Goal: Task Accomplishment & Management: Complete application form

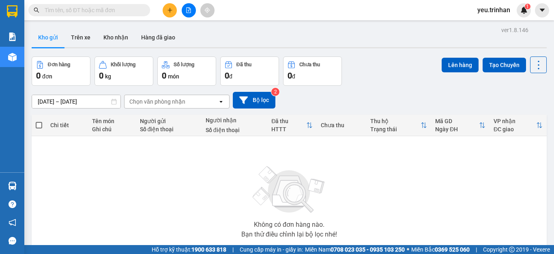
click at [169, 9] on icon "plus" at bounding box center [170, 10] width 6 height 6
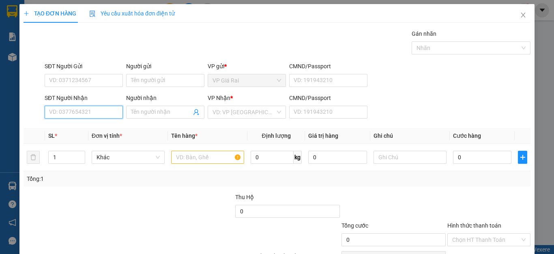
click at [97, 115] on input "SĐT Người Nhận" at bounding box center [84, 111] width 78 height 13
type input "0924578539"
click at [88, 127] on div "0924578539 - vy" at bounding box center [82, 128] width 67 height 9
type input "vy"
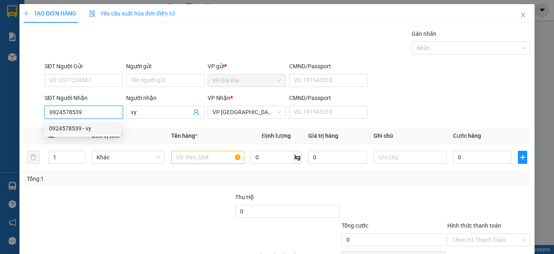
type input "40.000"
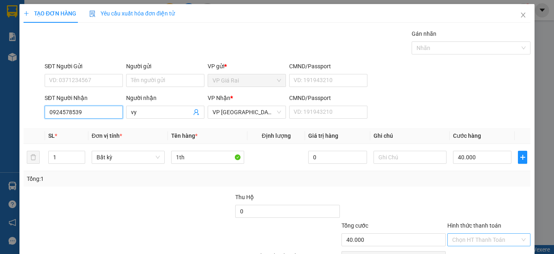
type input "0924578539"
click at [487, 239] on input "Hình thức thanh toán" at bounding box center [486, 239] width 68 height 12
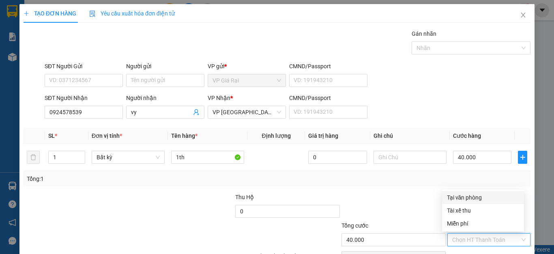
click at [483, 198] on div "Tại văn phòng" at bounding box center [483, 197] width 72 height 9
type input "0"
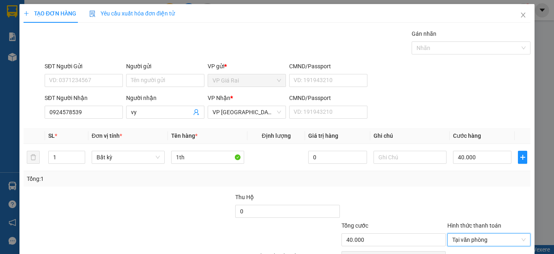
scroll to position [47, 0]
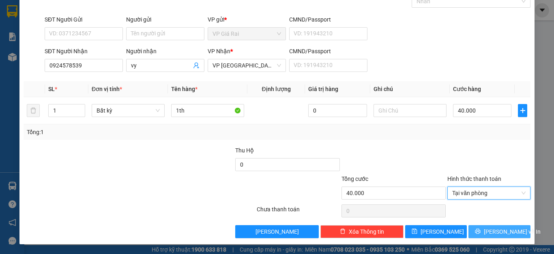
click at [504, 231] on span "[PERSON_NAME] và In" at bounding box center [512, 231] width 57 height 9
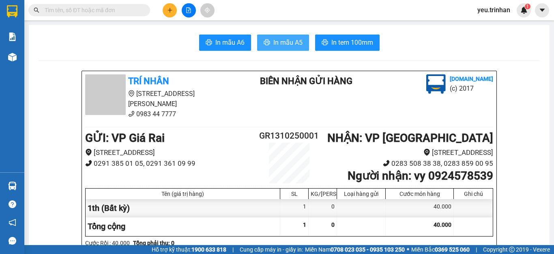
click at [290, 41] on span "In mẫu A5" at bounding box center [287, 42] width 29 height 10
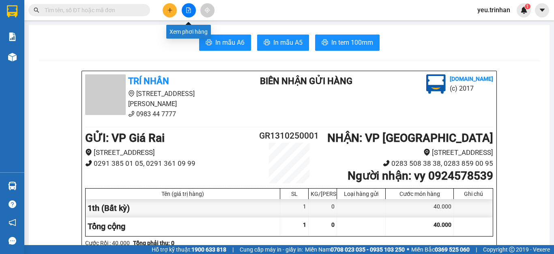
click at [186, 9] on icon "file-add" at bounding box center [189, 10] width 6 height 6
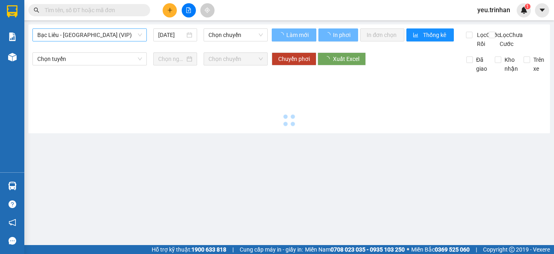
type input "[DATE]"
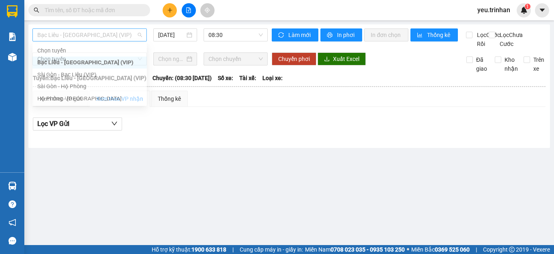
click at [128, 33] on span "Bạc Liêu - Sài Gòn (VIP)" at bounding box center [89, 35] width 105 height 12
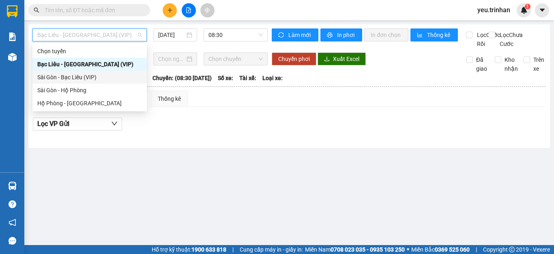
click at [93, 76] on div "Sài Gòn - Bạc Liêu (VIP)" at bounding box center [89, 77] width 105 height 9
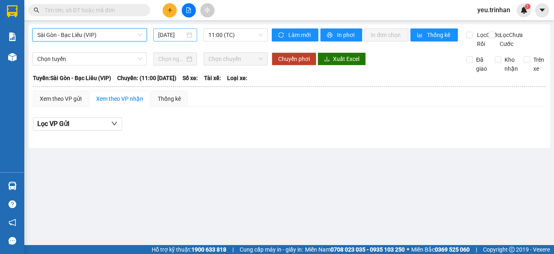
click at [172, 36] on input "[DATE]" at bounding box center [171, 34] width 27 height 9
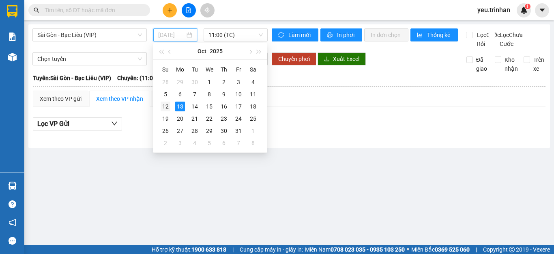
click at [166, 103] on div "12" at bounding box center [166, 106] width 10 height 10
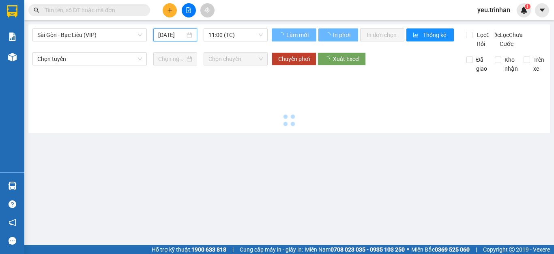
type input "12/10/2025"
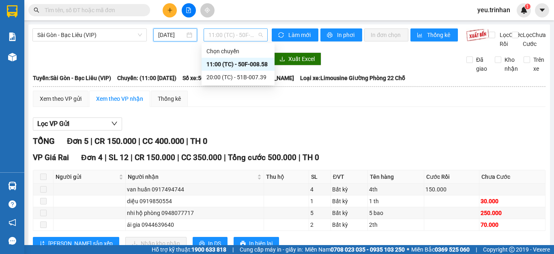
click at [240, 34] on span "11:00 (TC) - 50F-008.58" at bounding box center [236, 35] width 54 height 12
click at [241, 76] on div "20:00 (TC) - 51B-007.39" at bounding box center [238, 77] width 63 height 9
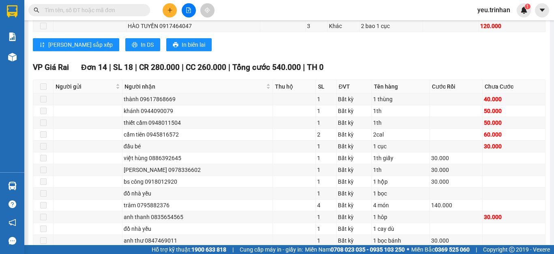
scroll to position [609, 0]
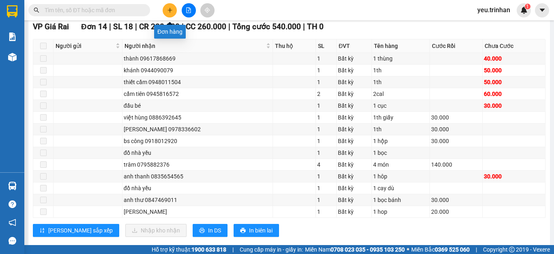
click at [169, 10] on icon "plus" at bounding box center [170, 10] width 4 height 0
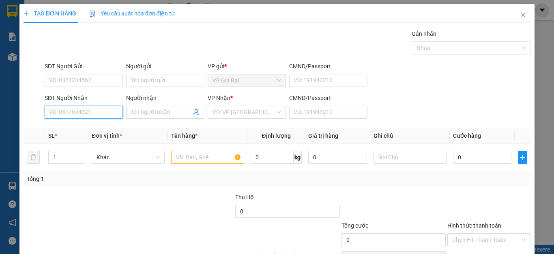
click at [96, 107] on input "SĐT Người Nhận" at bounding box center [84, 111] width 78 height 13
type input "0985942819"
click at [92, 125] on div "0985942819 - huyền" at bounding box center [82, 128] width 67 height 9
type input "huyền"
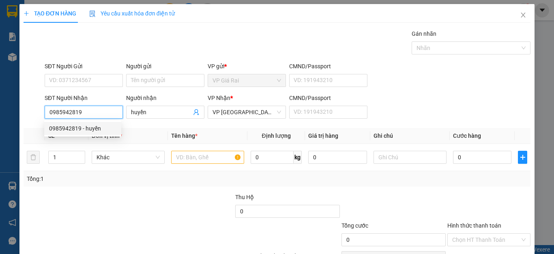
type input "40.000"
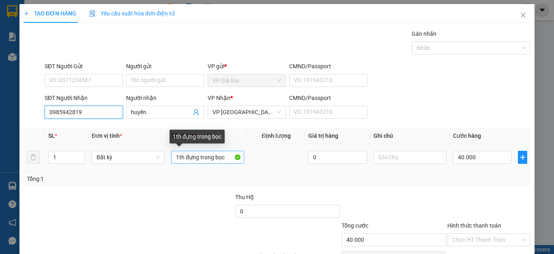
type input "0985942819"
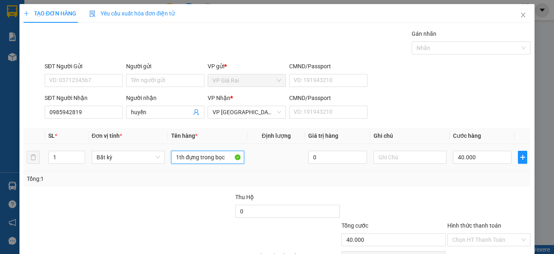
drag, startPoint x: 230, startPoint y: 156, endPoint x: 140, endPoint y: 167, distance: 91.2
click at [140, 167] on tr "1 Bất kỳ 1th đựng trong bọc 0 40.000" at bounding box center [277, 157] width 507 height 27
type input "1b thuoc nam"
click at [476, 160] on input "40.000" at bounding box center [482, 157] width 58 height 13
type input "3"
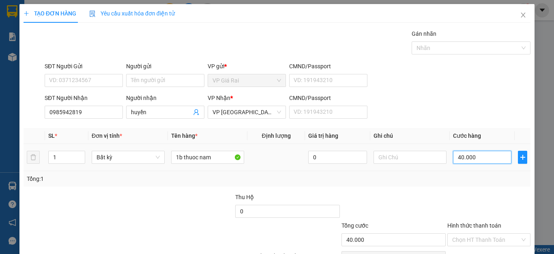
type input "3"
type input "30"
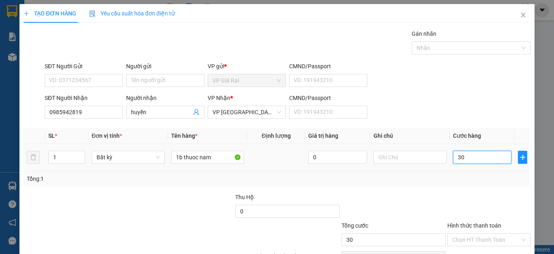
type input "300"
type input "3.000"
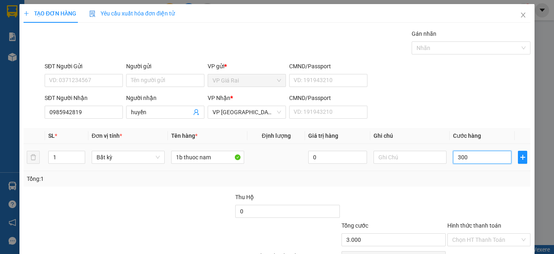
type input "3.000"
type input "30.000"
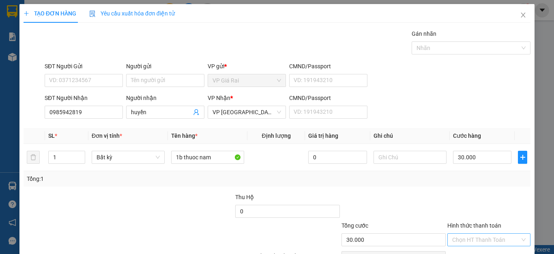
click at [481, 241] on input "Hình thức thanh toán" at bounding box center [486, 239] width 68 height 12
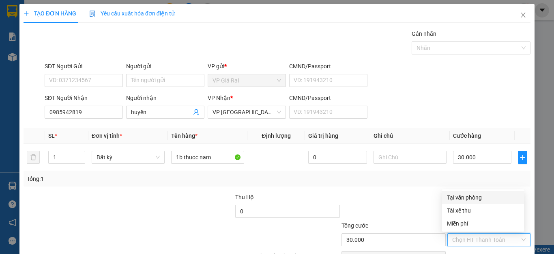
click at [484, 196] on div "Tại văn phòng" at bounding box center [483, 197] width 72 height 9
type input "0"
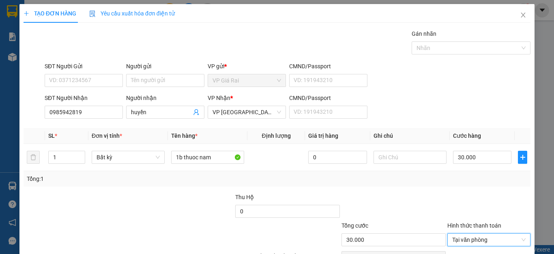
scroll to position [47, 0]
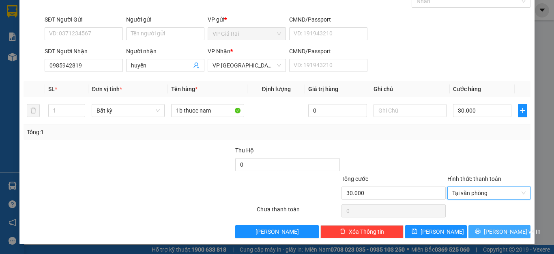
click at [492, 232] on span "[PERSON_NAME] và In" at bounding box center [512, 231] width 57 height 9
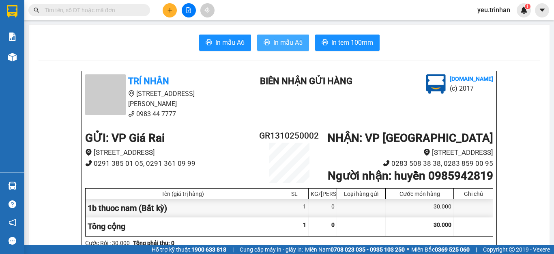
click at [282, 47] on span "In mẫu A5" at bounding box center [287, 42] width 29 height 10
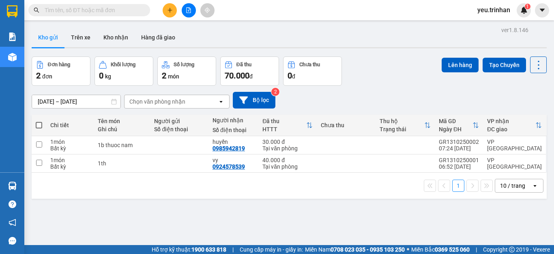
drag, startPoint x: 166, startPoint y: 10, endPoint x: 161, endPoint y: 19, distance: 10.5
click at [166, 11] on button at bounding box center [170, 10] width 14 height 14
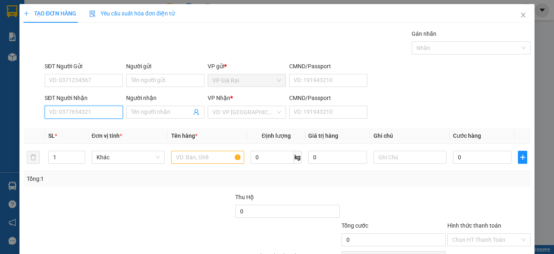
click at [95, 115] on input "SĐT Người Nhận" at bounding box center [84, 111] width 78 height 13
type input "0777550269"
click at [97, 133] on div "0777550269 - giang" at bounding box center [82, 128] width 77 height 13
type input "giang"
type input "60.000"
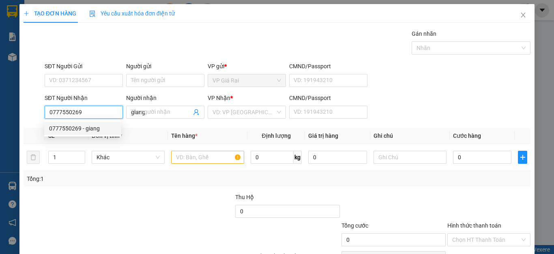
type input "60.000"
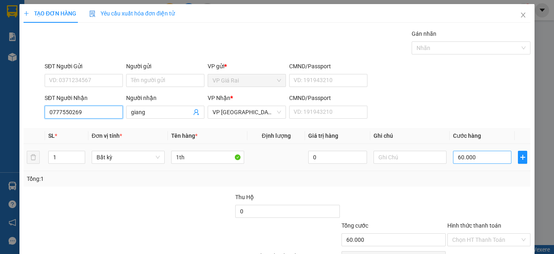
type input "0777550269"
click at [471, 160] on input "60.000" at bounding box center [482, 157] width 58 height 13
type input "0"
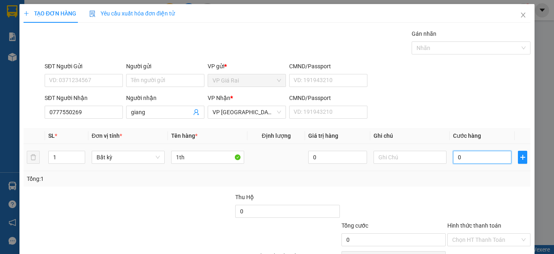
type input "40"
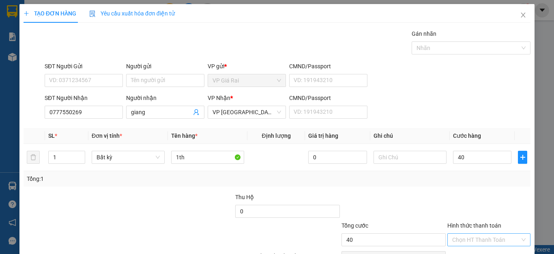
type input "40.000"
click at [458, 236] on input "Hình thức thanh toán" at bounding box center [486, 239] width 68 height 12
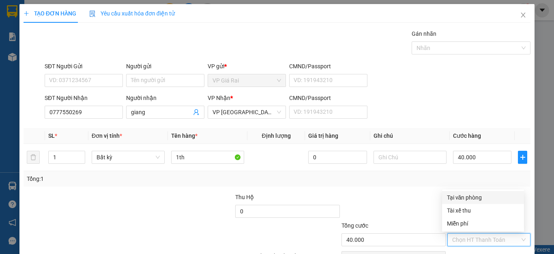
click at [467, 196] on div "Tại văn phòng" at bounding box center [483, 197] width 72 height 9
type input "0"
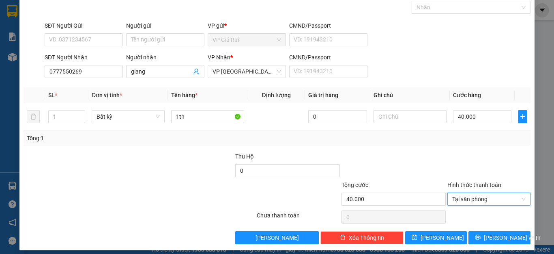
scroll to position [47, 0]
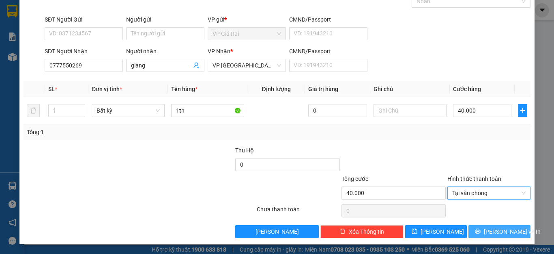
click at [481, 235] on button "[PERSON_NAME] và In" at bounding box center [500, 231] width 62 height 13
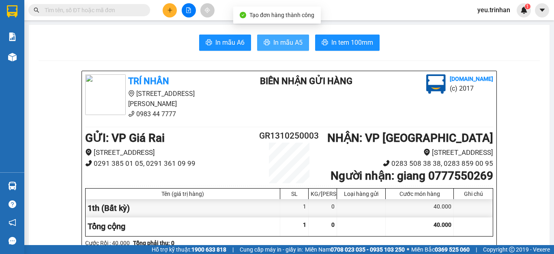
click at [290, 43] on span "In mẫu A5" at bounding box center [287, 42] width 29 height 10
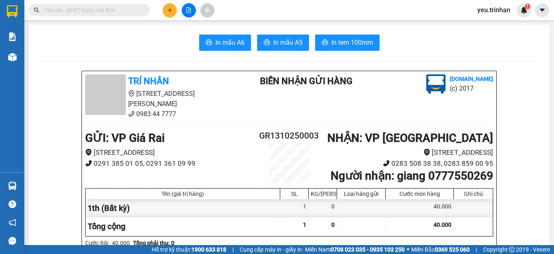
click at [425, 39] on div "In mẫu A6 In mẫu A5 In tem 100mm" at bounding box center [289, 42] width 501 height 16
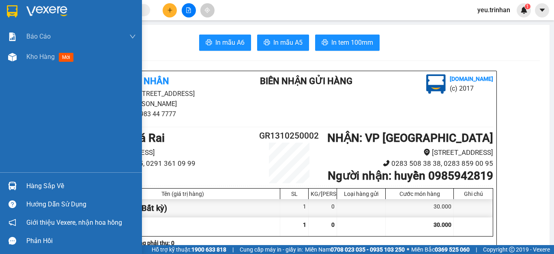
click at [17, 12] on img at bounding box center [12, 11] width 11 height 12
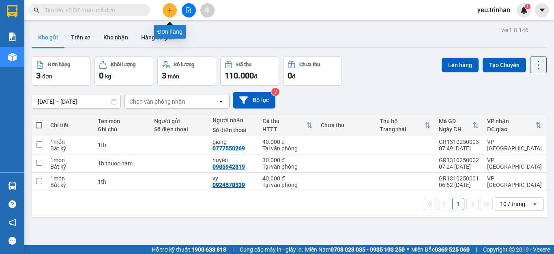
click at [168, 8] on icon "plus" at bounding box center [170, 10] width 6 height 6
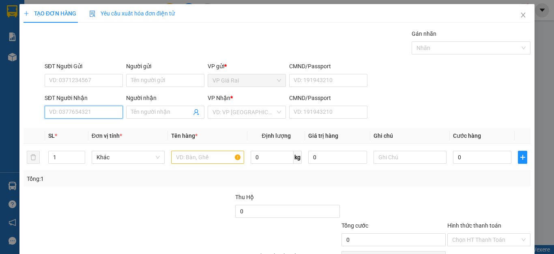
click at [97, 112] on input "SĐT Người Nhận" at bounding box center [84, 111] width 78 height 13
click at [98, 108] on input "SĐT Người Nhận" at bounding box center [84, 111] width 78 height 13
type input "0909847537"
click at [110, 127] on div "0909847537 - [PERSON_NAME]" at bounding box center [89, 128] width 80 height 9
type input "[PERSON_NAME]"
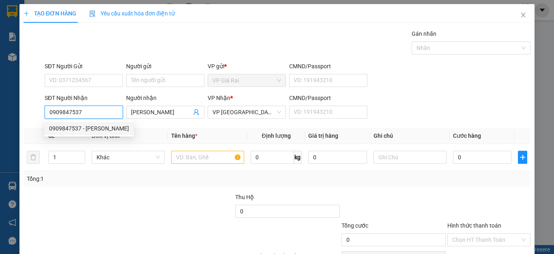
type input "100.000"
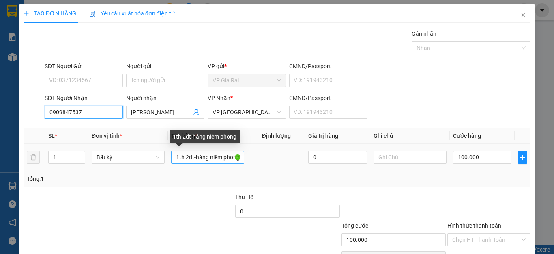
type input "0909847537"
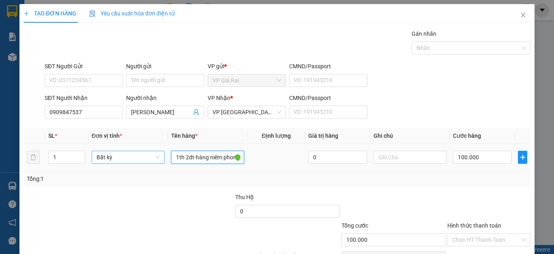
drag, startPoint x: 186, startPoint y: 155, endPoint x: 157, endPoint y: 157, distance: 28.9
click at [157, 157] on tr "1 Bất kỳ 1th 2dt-hàng niêm phong 0 100.000" at bounding box center [277, 157] width 507 height 27
type input "1dt-hàng niêm phong"
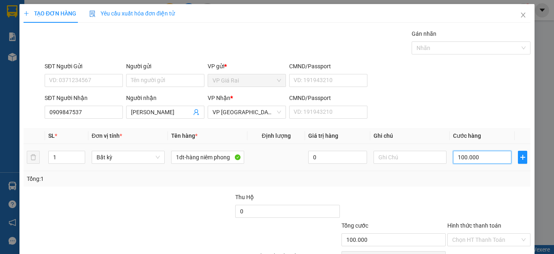
click at [471, 151] on input "100.000" at bounding box center [482, 157] width 58 height 13
type input "5"
type input "50"
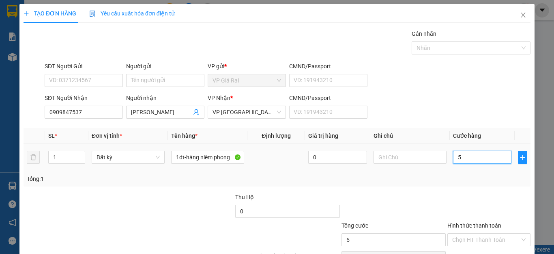
type input "50"
type input "500"
type input "5.000"
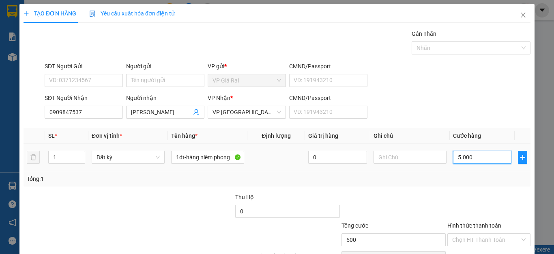
type input "5.000"
type input "50.000"
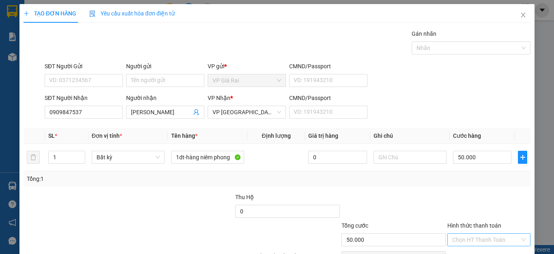
click at [471, 236] on input "Hình thức thanh toán" at bounding box center [486, 239] width 68 height 12
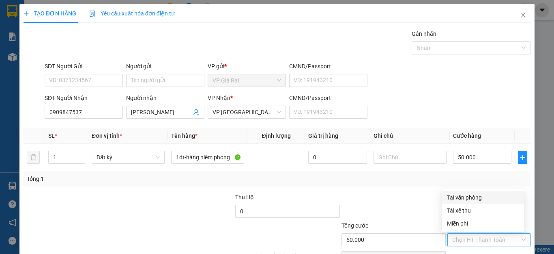
click at [469, 193] on div "Tại văn phòng" at bounding box center [483, 197] width 72 height 9
type input "0"
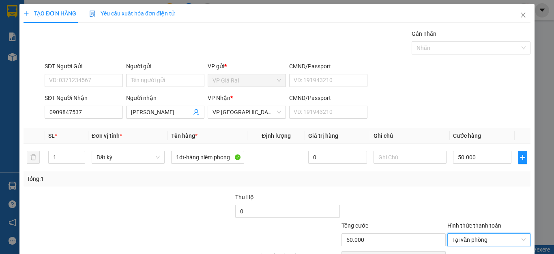
scroll to position [47, 0]
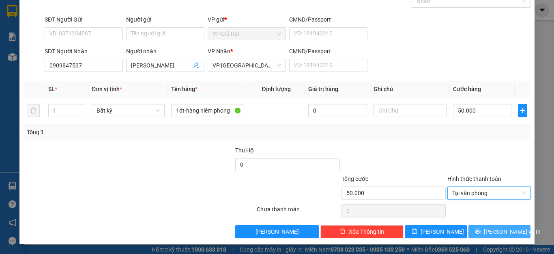
click at [492, 231] on span "[PERSON_NAME] và In" at bounding box center [512, 231] width 57 height 9
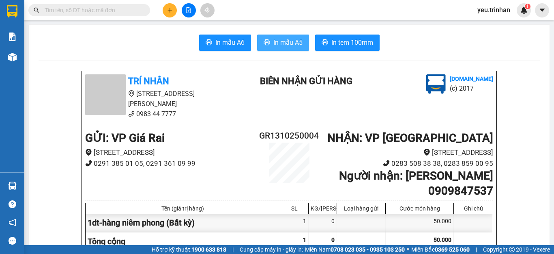
click at [274, 46] on span "In mẫu A5" at bounding box center [287, 42] width 29 height 10
